Goal: Transaction & Acquisition: Register for event/course

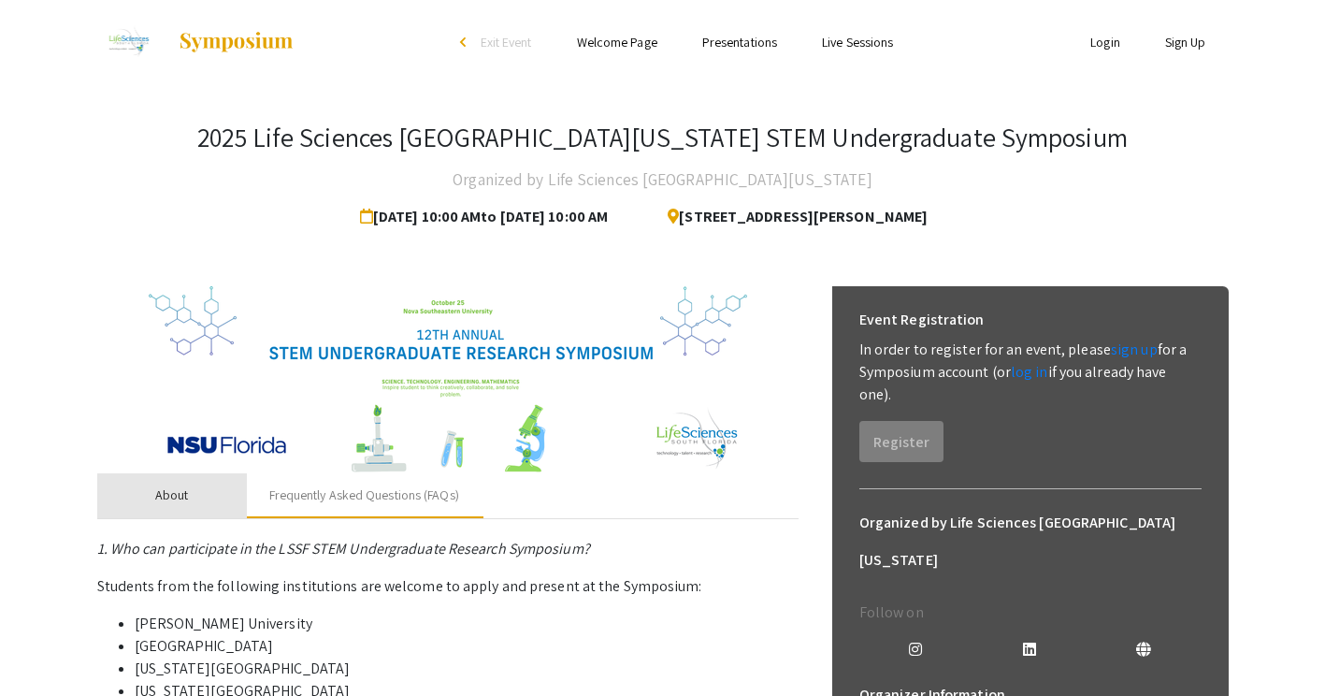
click at [195, 497] on div "About" at bounding box center [172, 495] width 150 height 45
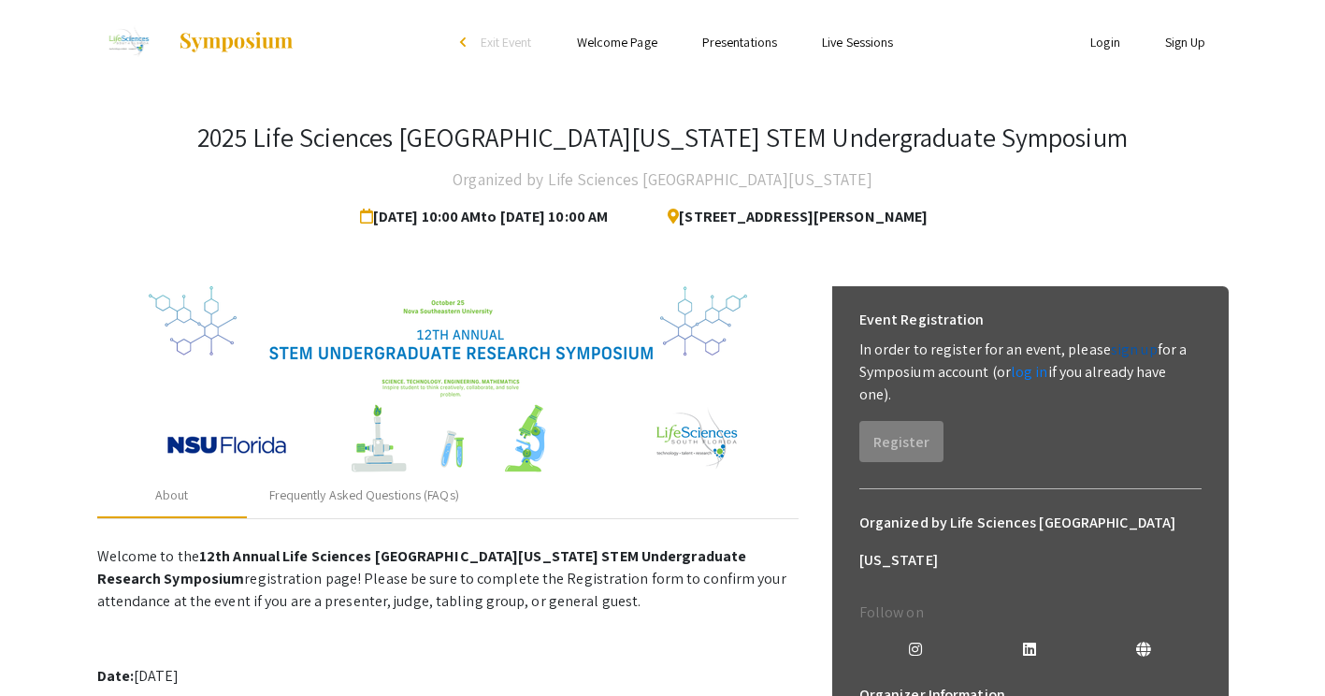
click at [1131, 343] on link "sign up" at bounding box center [1134, 349] width 47 height 20
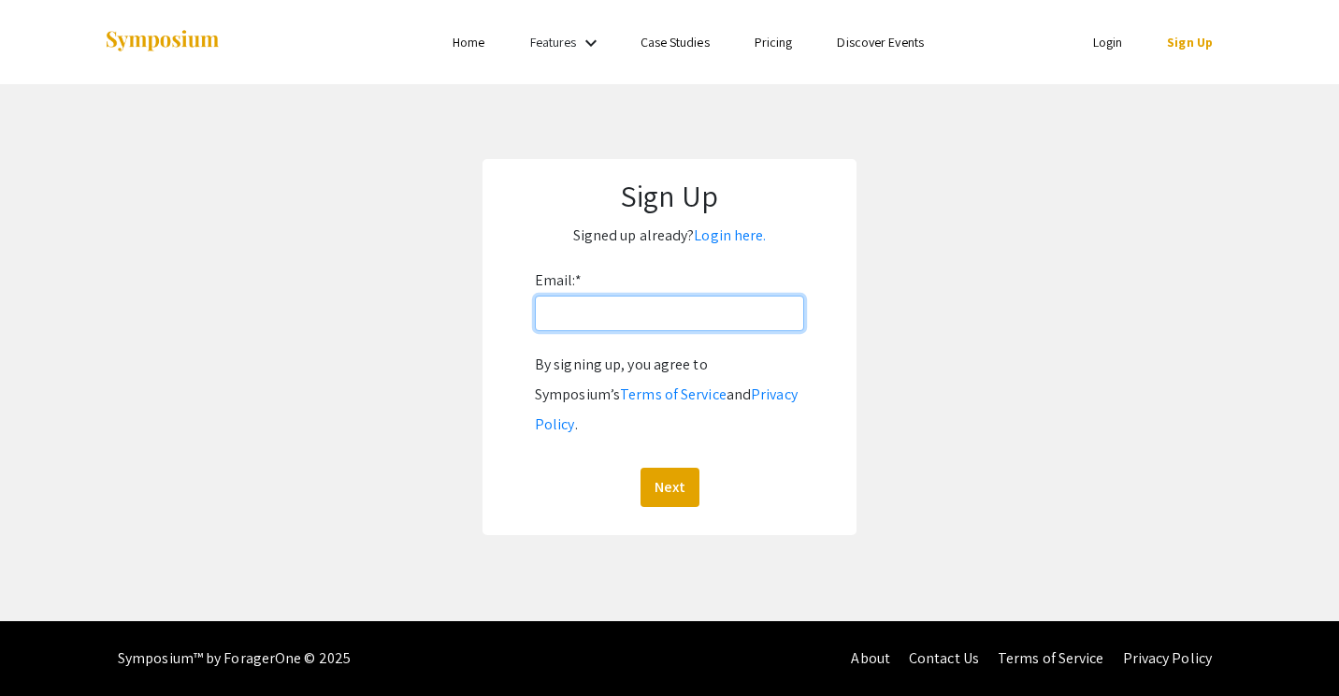
click at [766, 318] on input "Email: *" at bounding box center [669, 313] width 269 height 36
click at [665, 468] on button "Next" at bounding box center [670, 487] width 59 height 39
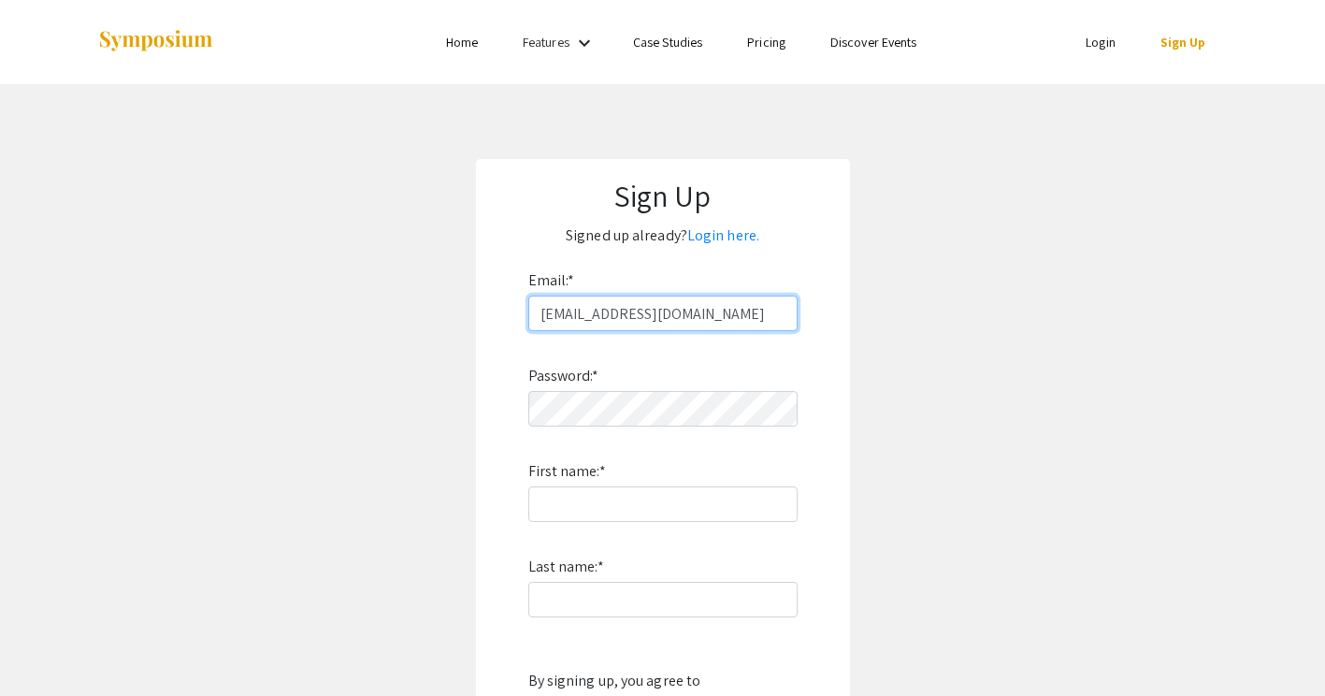
click at [709, 314] on input "[EMAIL_ADDRESS][DOMAIN_NAME]" at bounding box center [662, 313] width 269 height 36
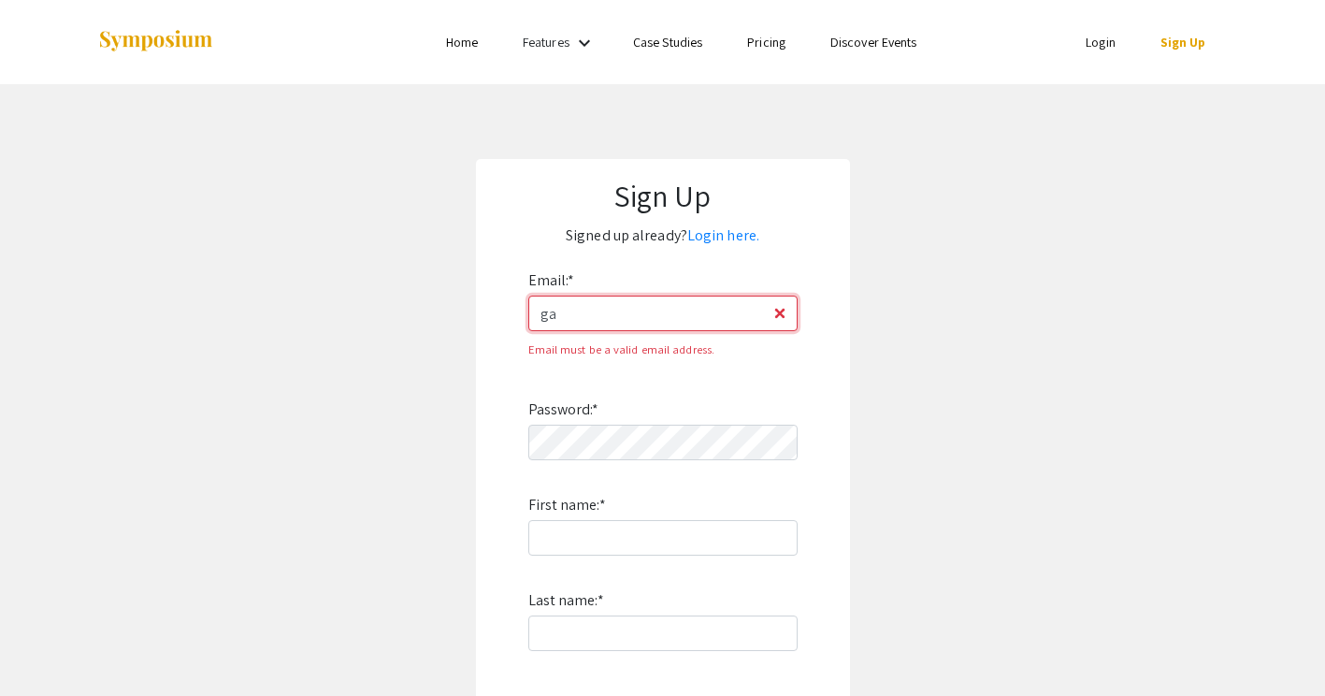
type input "g"
type input "[EMAIL_ADDRESS][DOMAIN_NAME]"
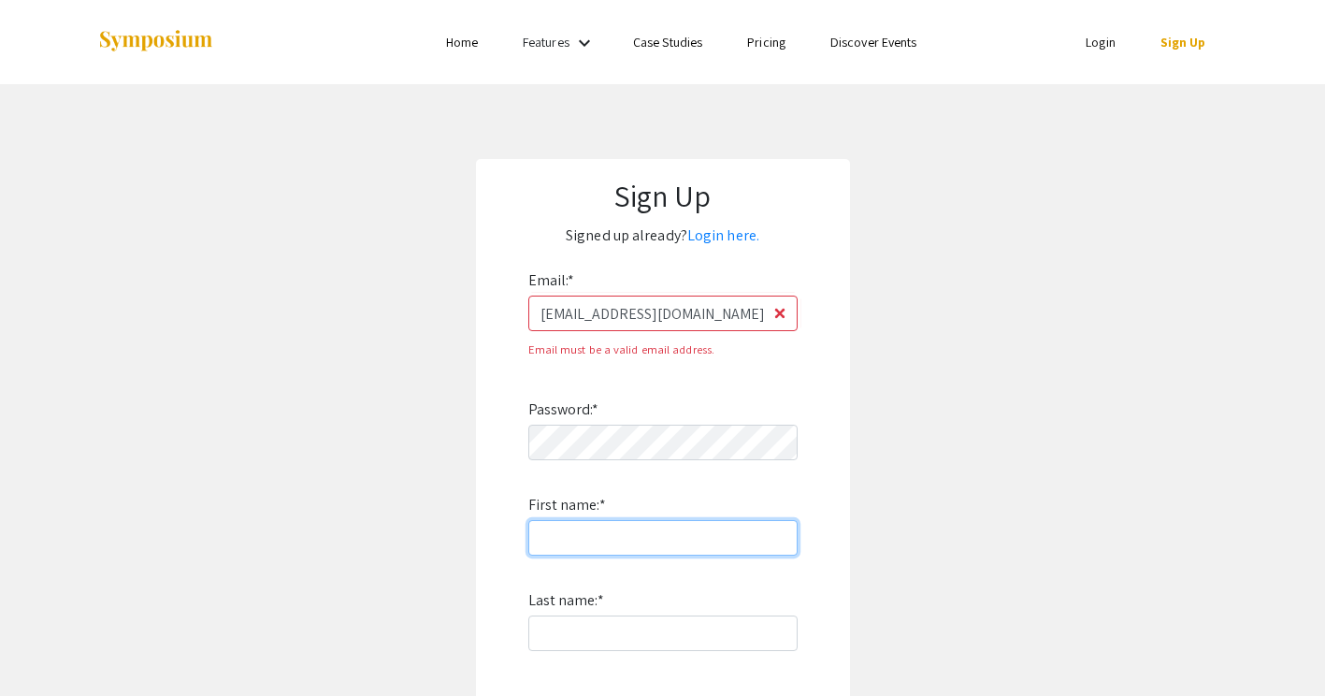
type input "[PERSON_NAME]"
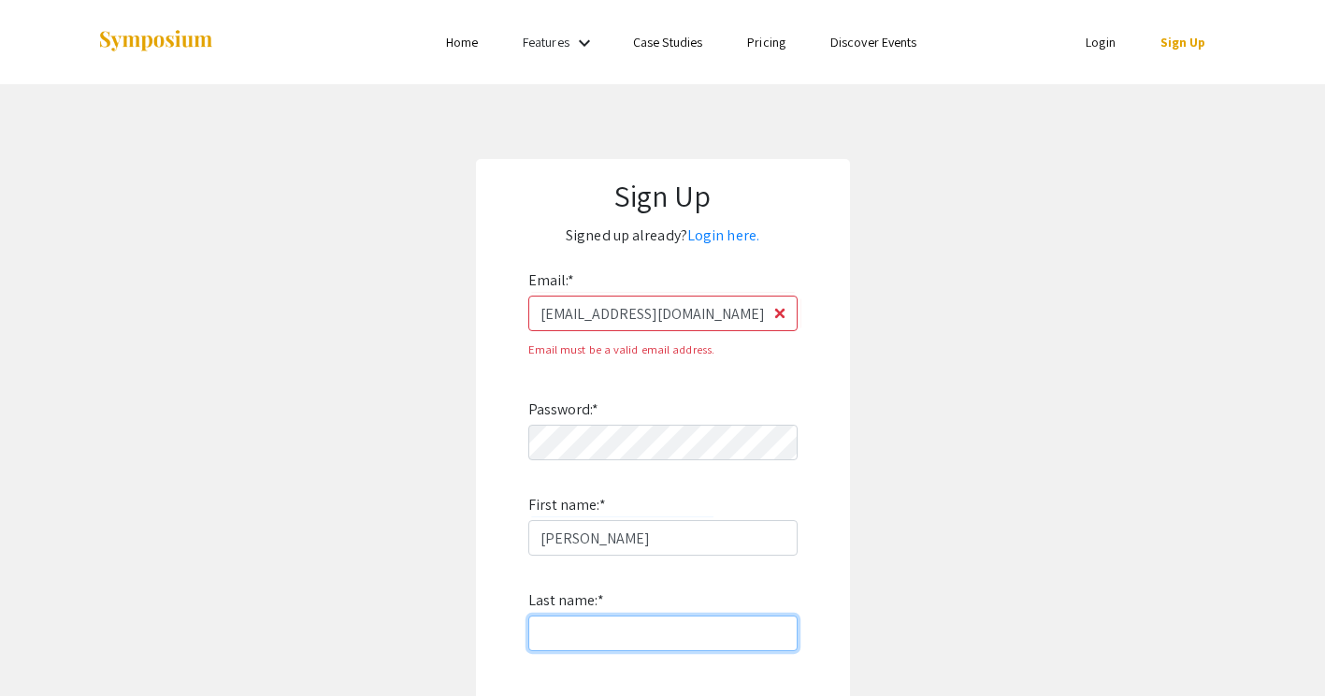
type input "[PERSON_NAME]"
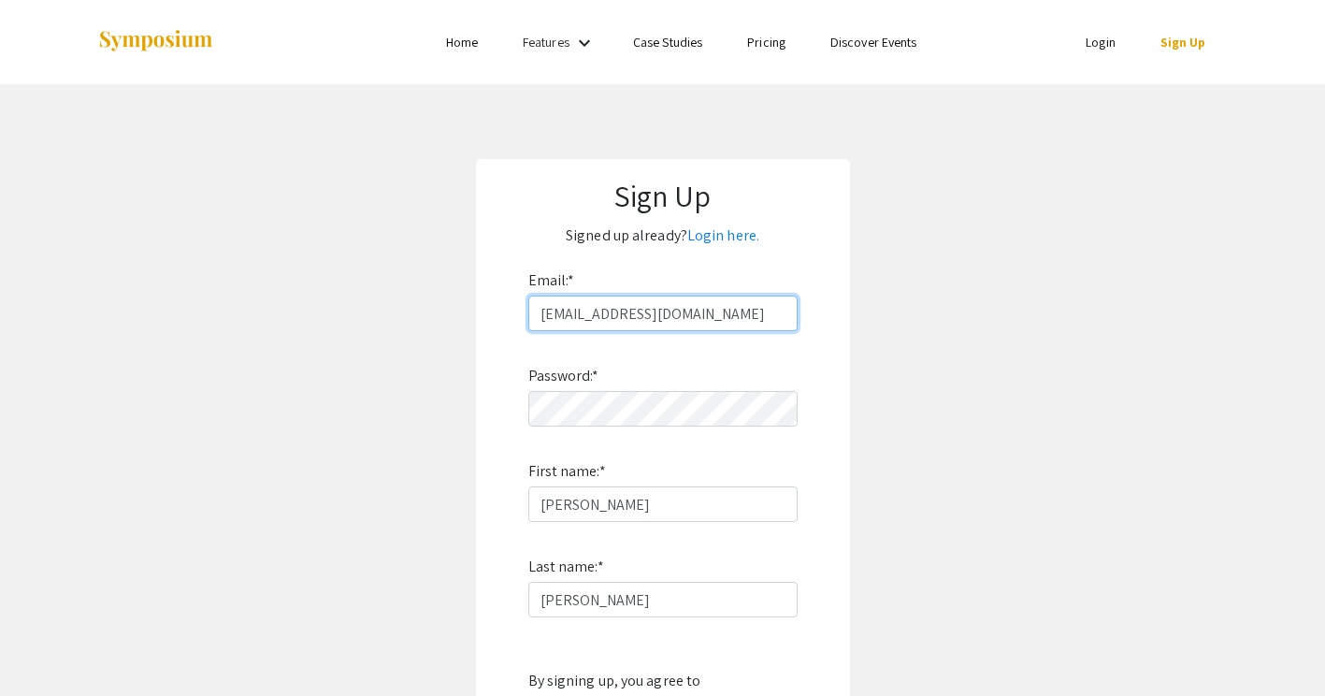
click at [697, 303] on input "[EMAIL_ADDRESS][DOMAIN_NAME]" at bounding box center [662, 313] width 269 height 36
type input "g"
type input "[EMAIL_ADDRESS][DOMAIN_NAME]"
click at [950, 362] on app-signup "Sign Up Signed up already? Login here. Email: * [EMAIL_ADDRESS][DOMAIN_NAME] Pa…" at bounding box center [662, 505] width 1325 height 692
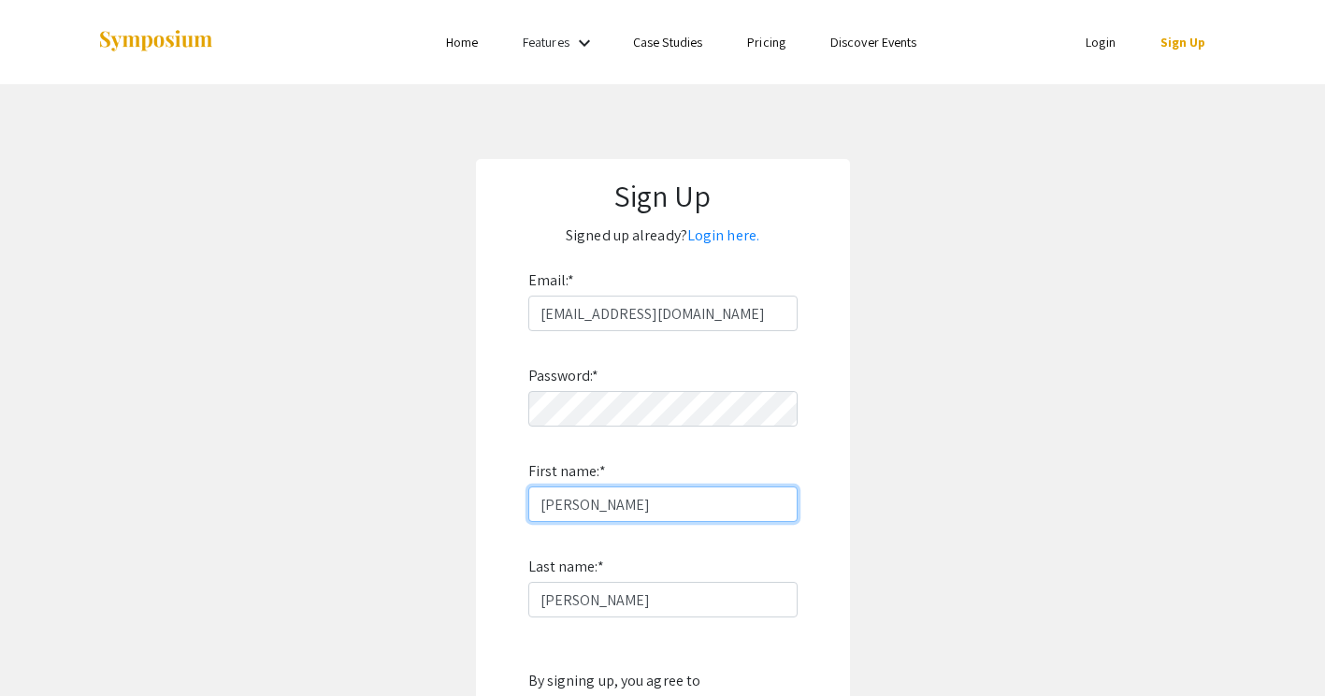
click at [603, 492] on input "[PERSON_NAME]" at bounding box center [662, 504] width 269 height 36
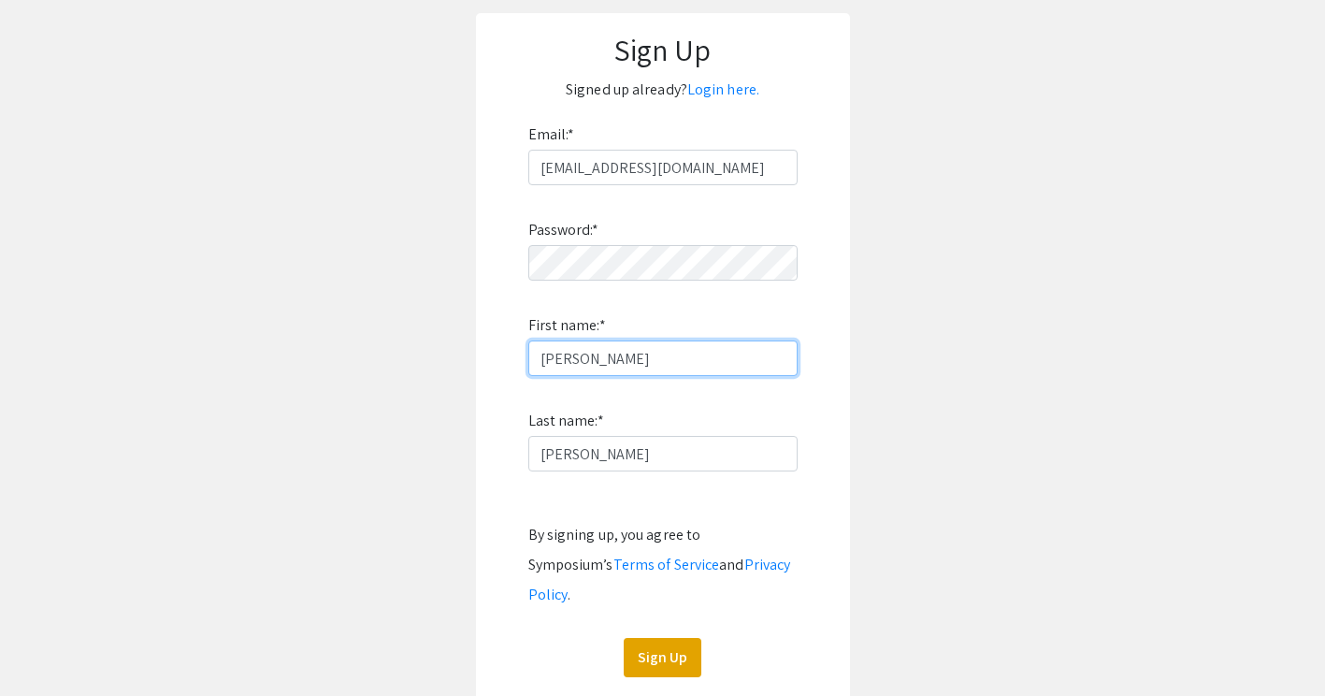
scroll to position [184, 0]
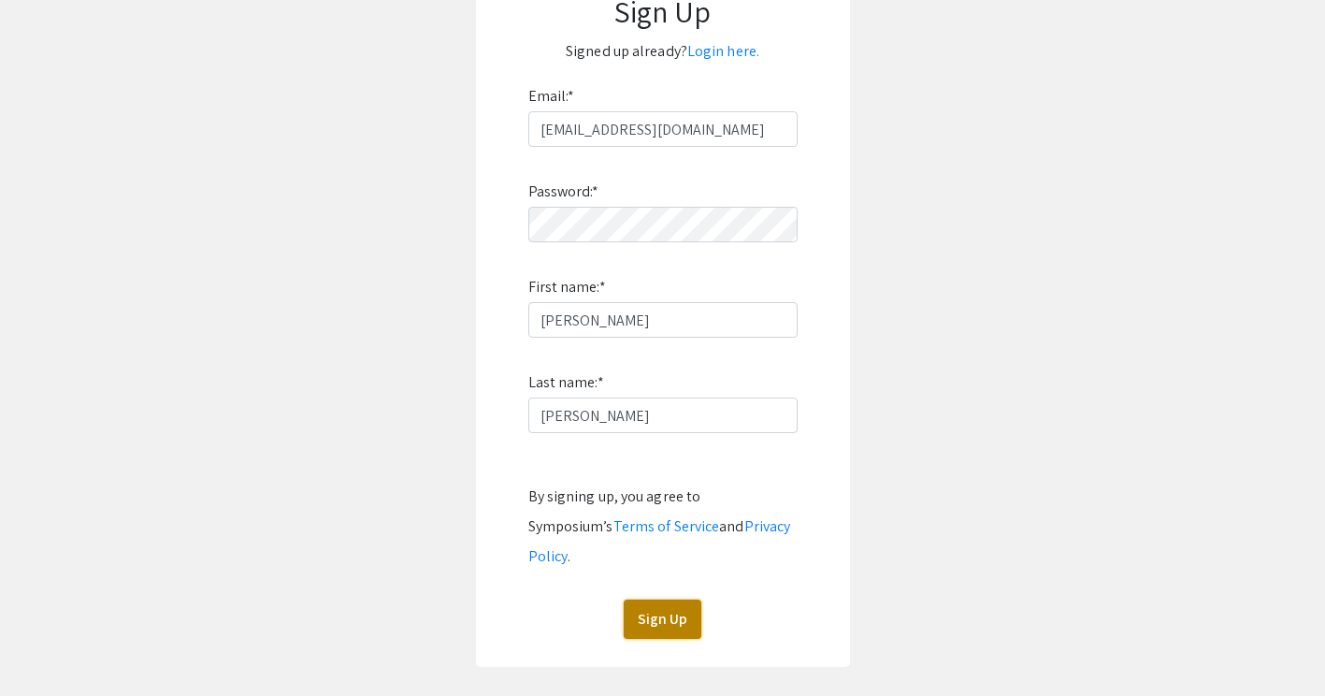
click at [683, 602] on button "Sign Up" at bounding box center [663, 618] width 78 height 39
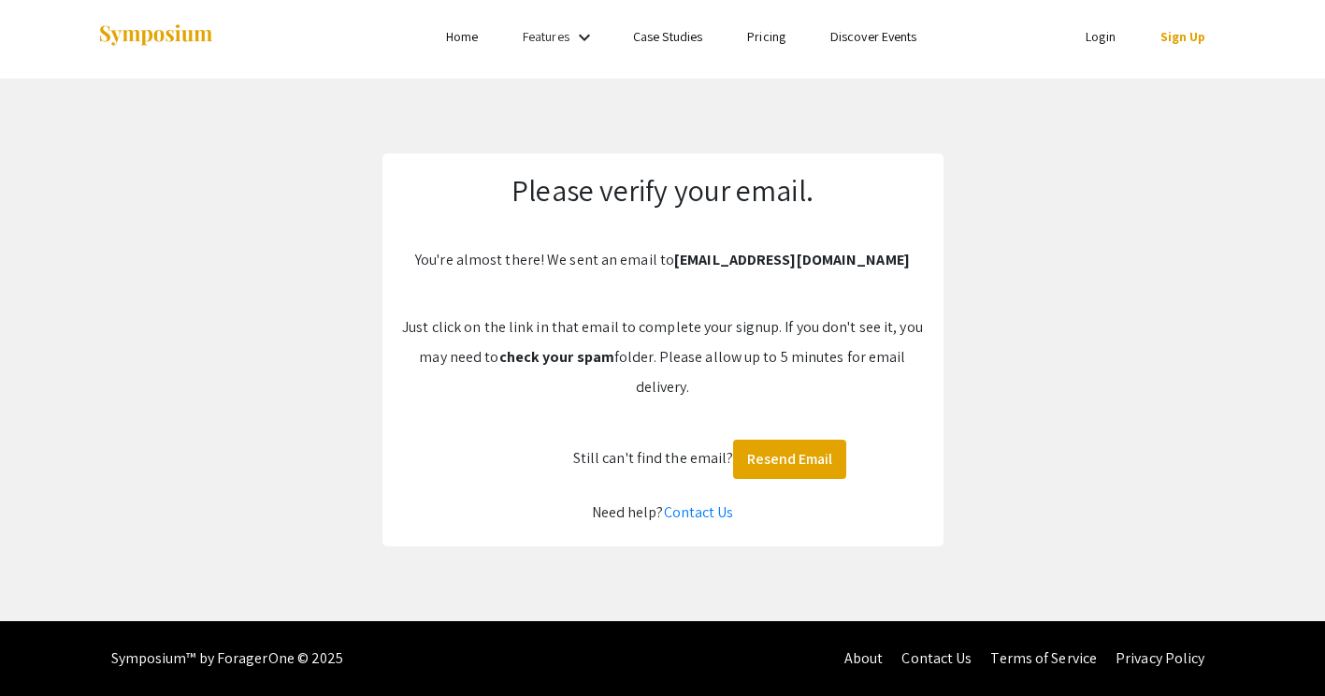
scroll to position [6, 0]
